Goal: Find contact information: Obtain details needed to contact an individual or organization

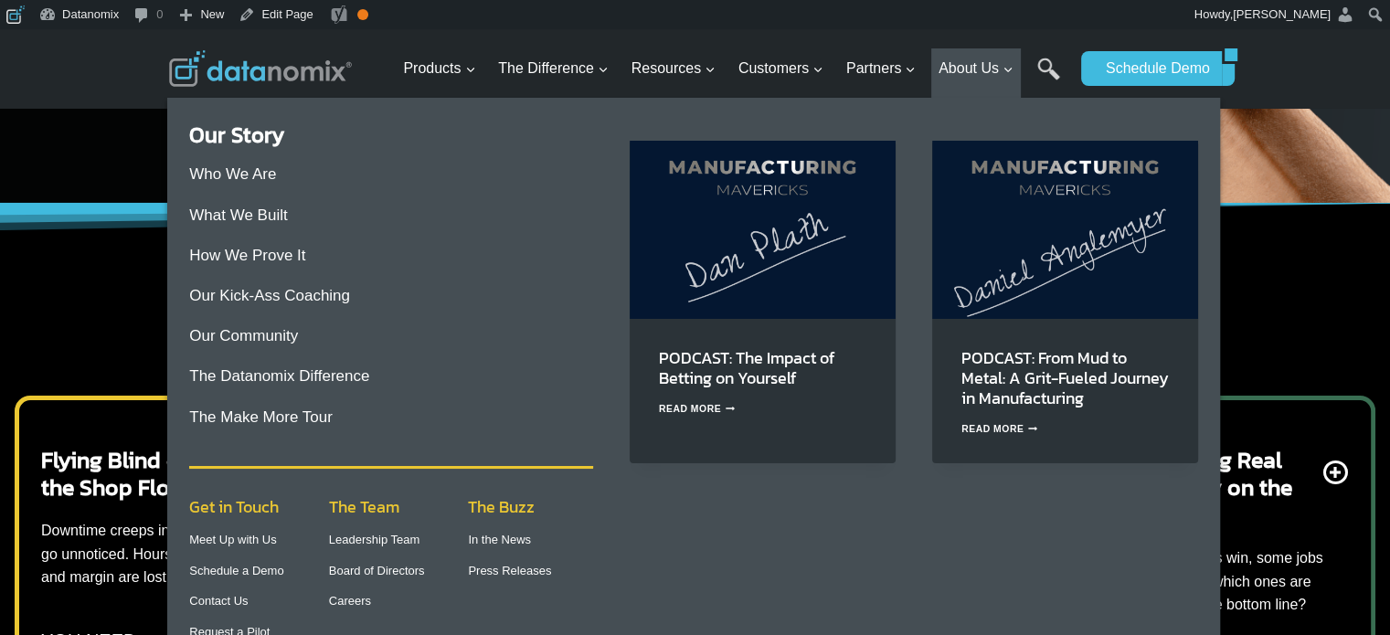
scroll to position [914, 0]
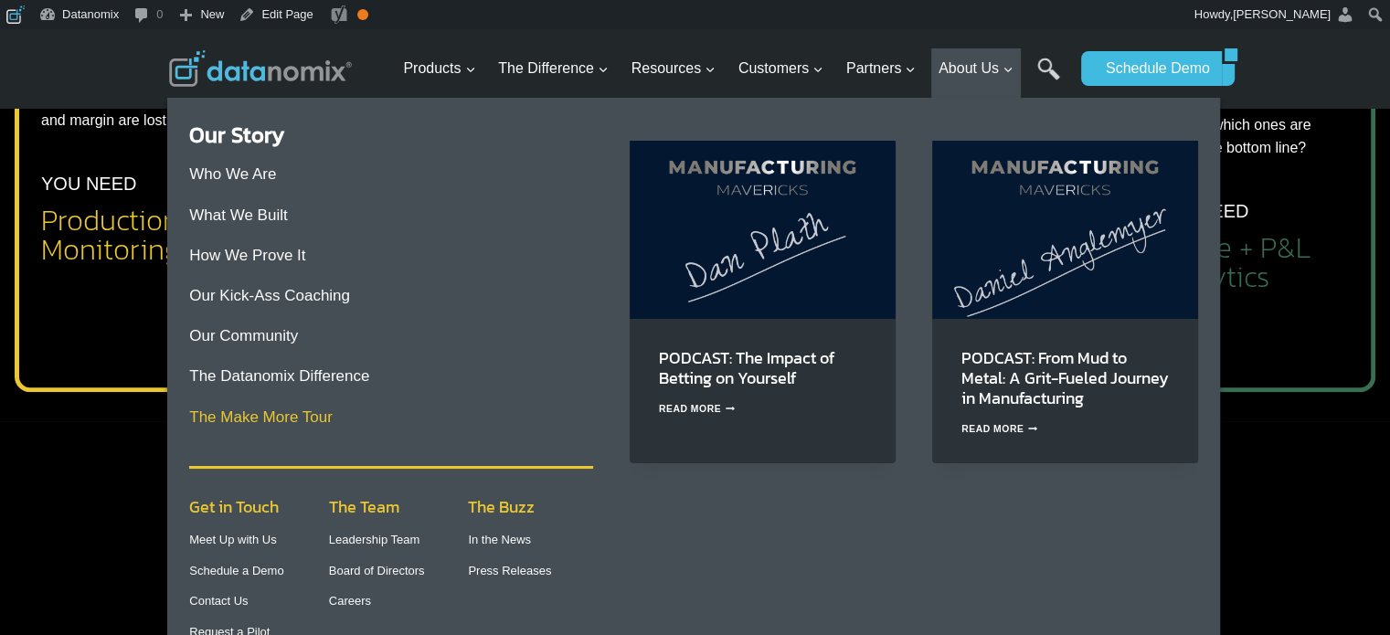
click at [325, 415] on link "The Make More Tour" at bounding box center [260, 416] width 143 height 17
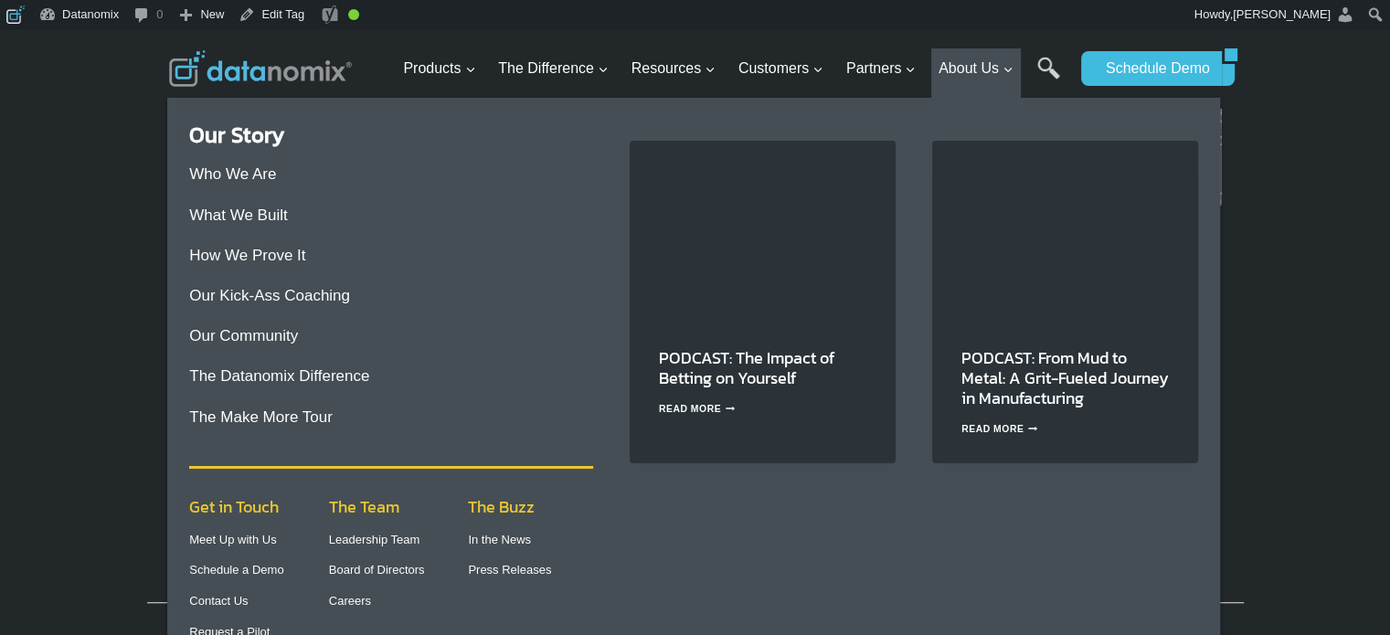
scroll to position [1065, 0]
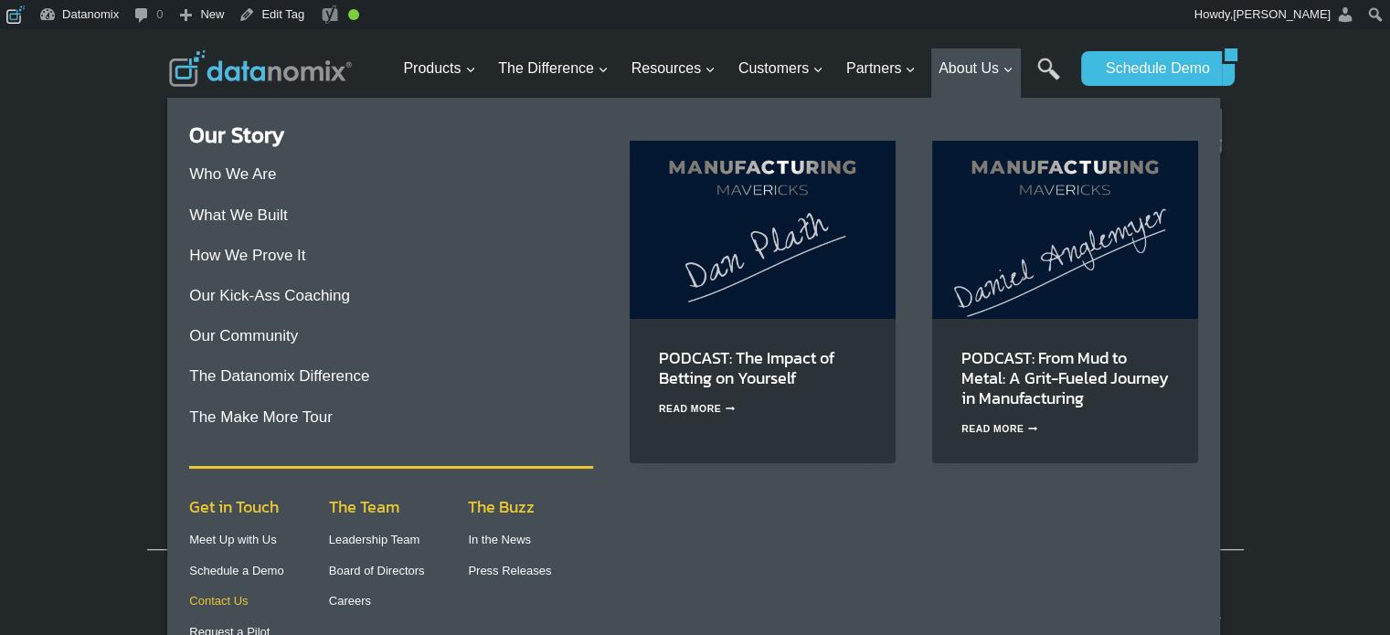
click at [234, 606] on link "Contact Us" at bounding box center [218, 601] width 58 height 14
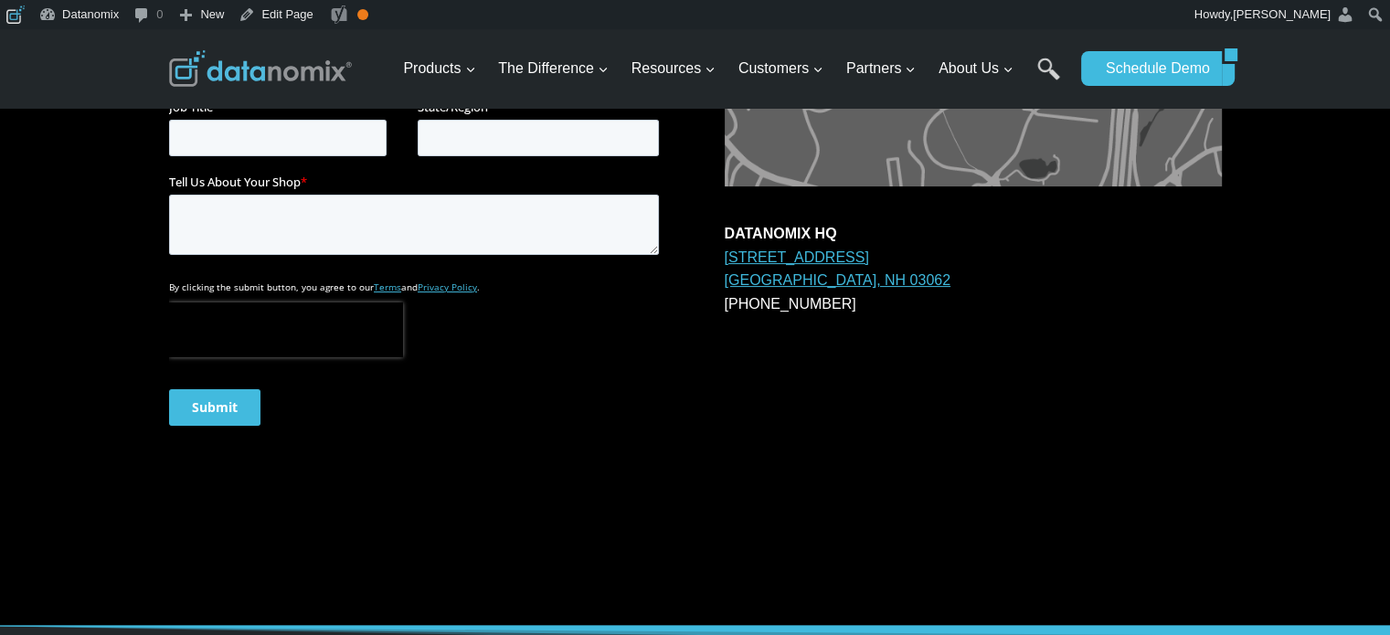
scroll to position [761, 0]
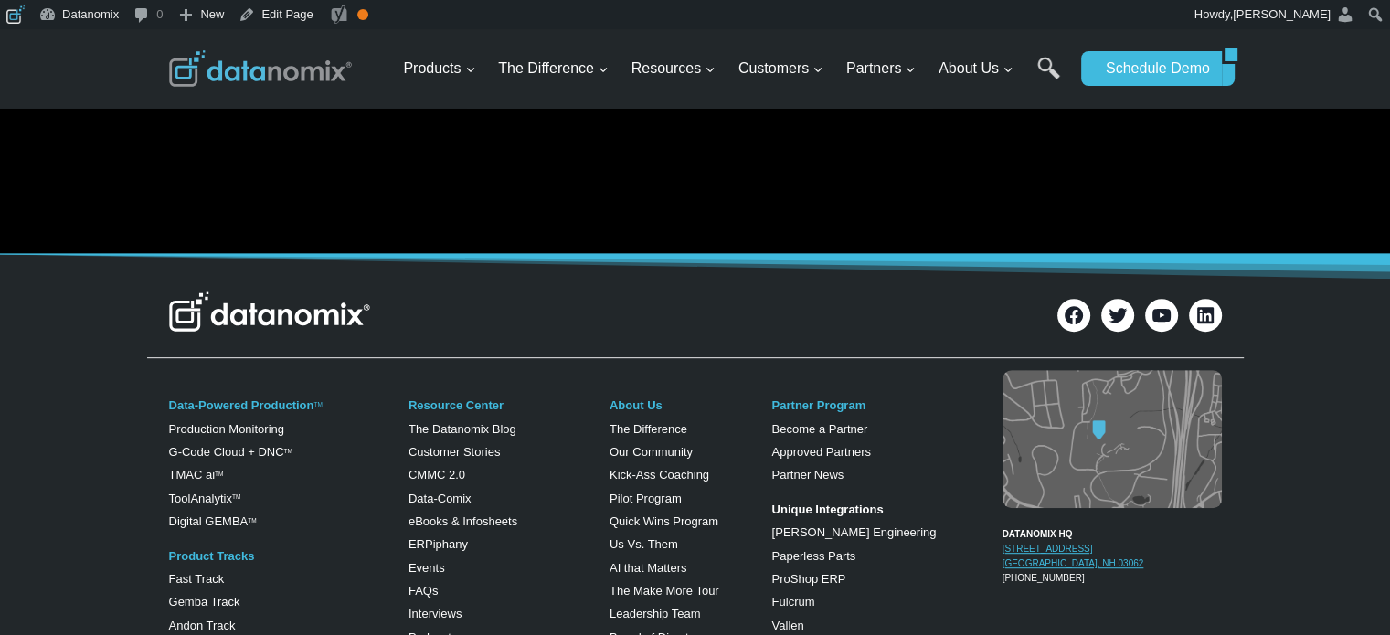
click at [1005, 544] on link "200 Innovation Way Suite #1370 Nashua, NH 03062" at bounding box center [1073, 556] width 142 height 25
